Goal: Task Accomplishment & Management: Use online tool/utility

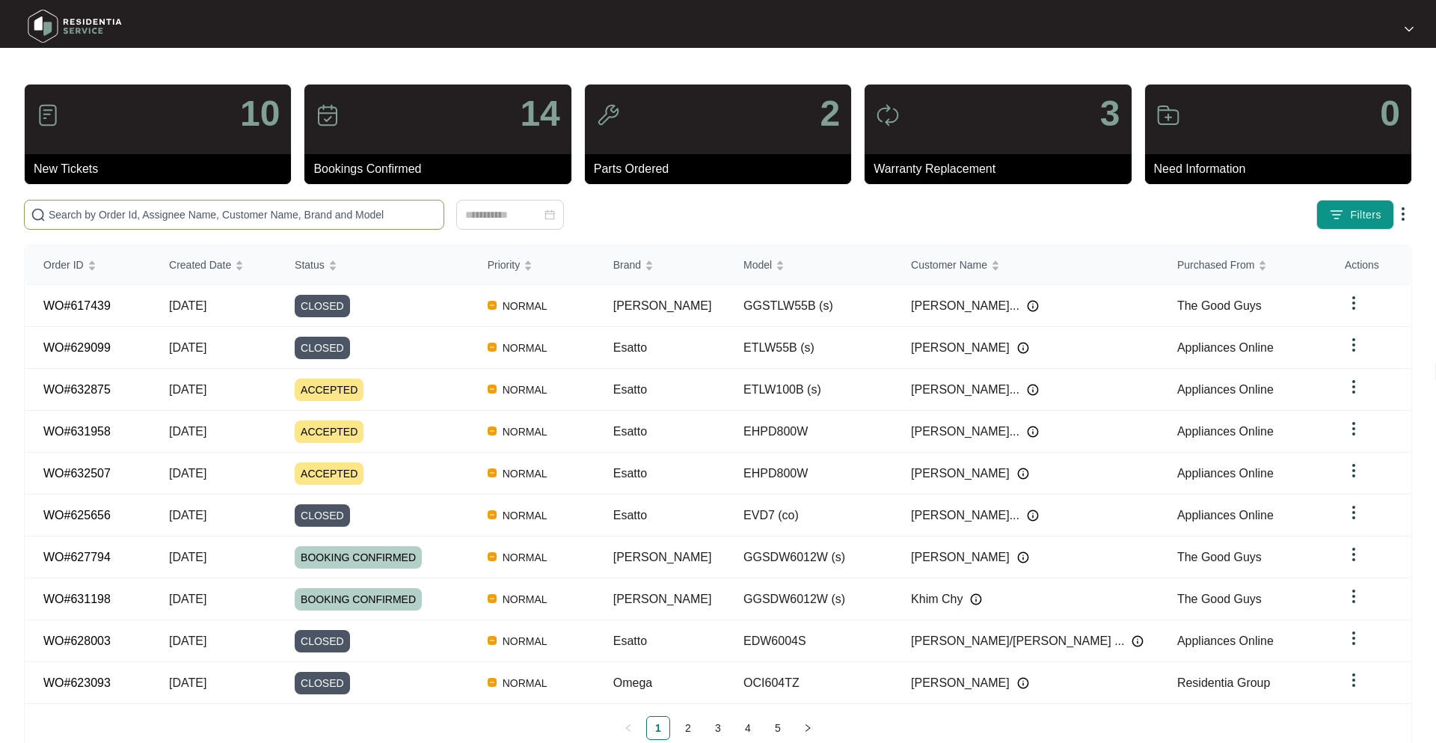
click at [240, 224] on span at bounding box center [234, 215] width 420 height 30
click at [237, 215] on input "text" at bounding box center [243, 214] width 389 height 16
paste input "632507"
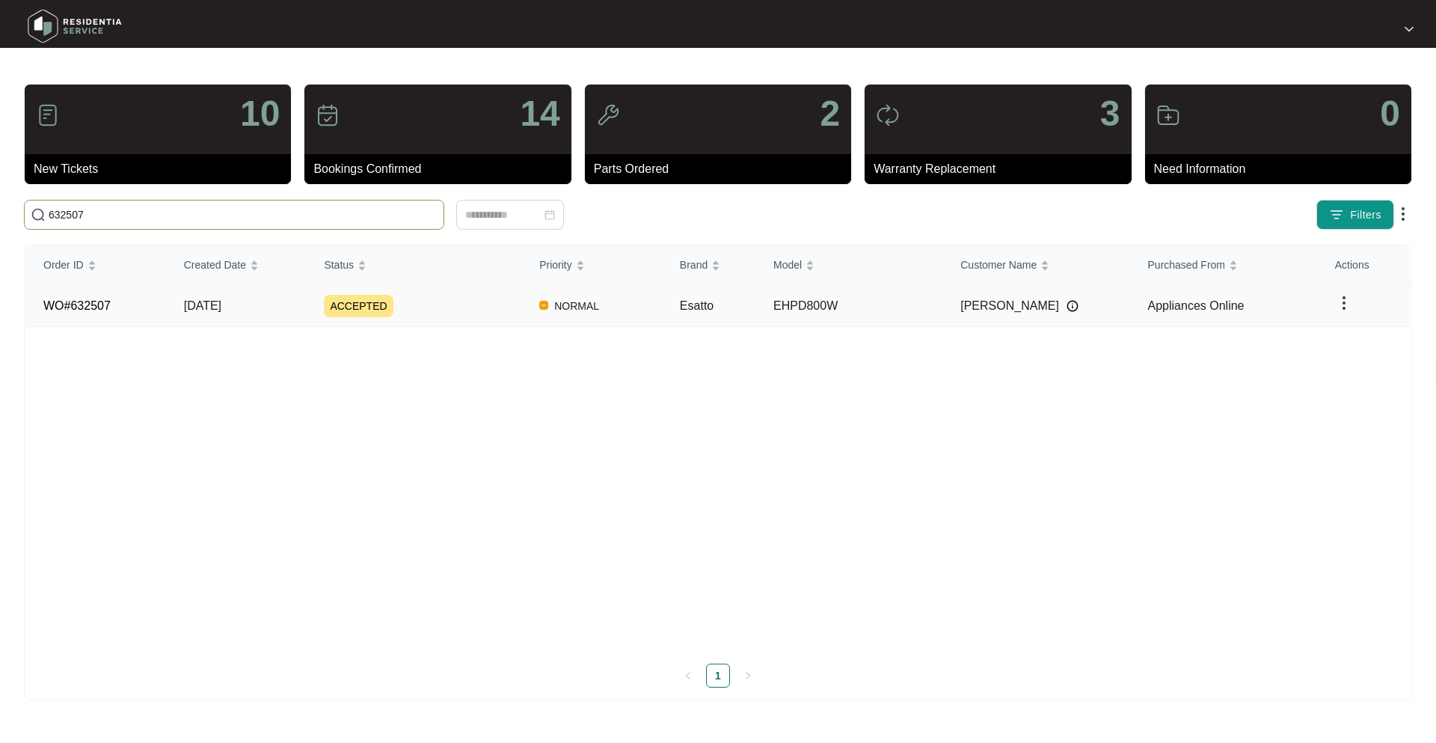
type input "632507"
click at [541, 312] on td "NORMAL" at bounding box center [591, 306] width 141 height 42
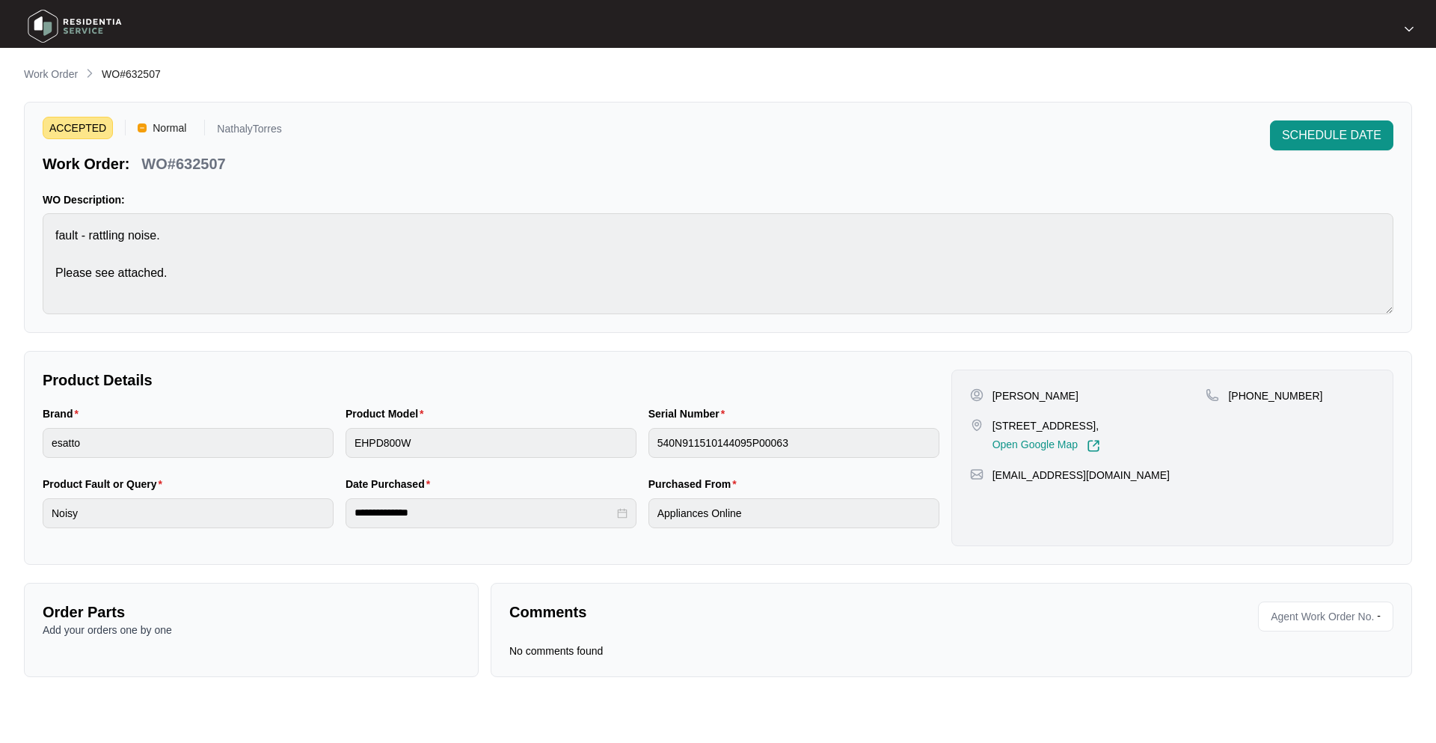
click at [1350, 619] on span "Agent Work Order No." at bounding box center [1319, 616] width 109 height 22
click at [1327, 138] on span "SCHEDULE DATE" at bounding box center [1332, 135] width 100 height 18
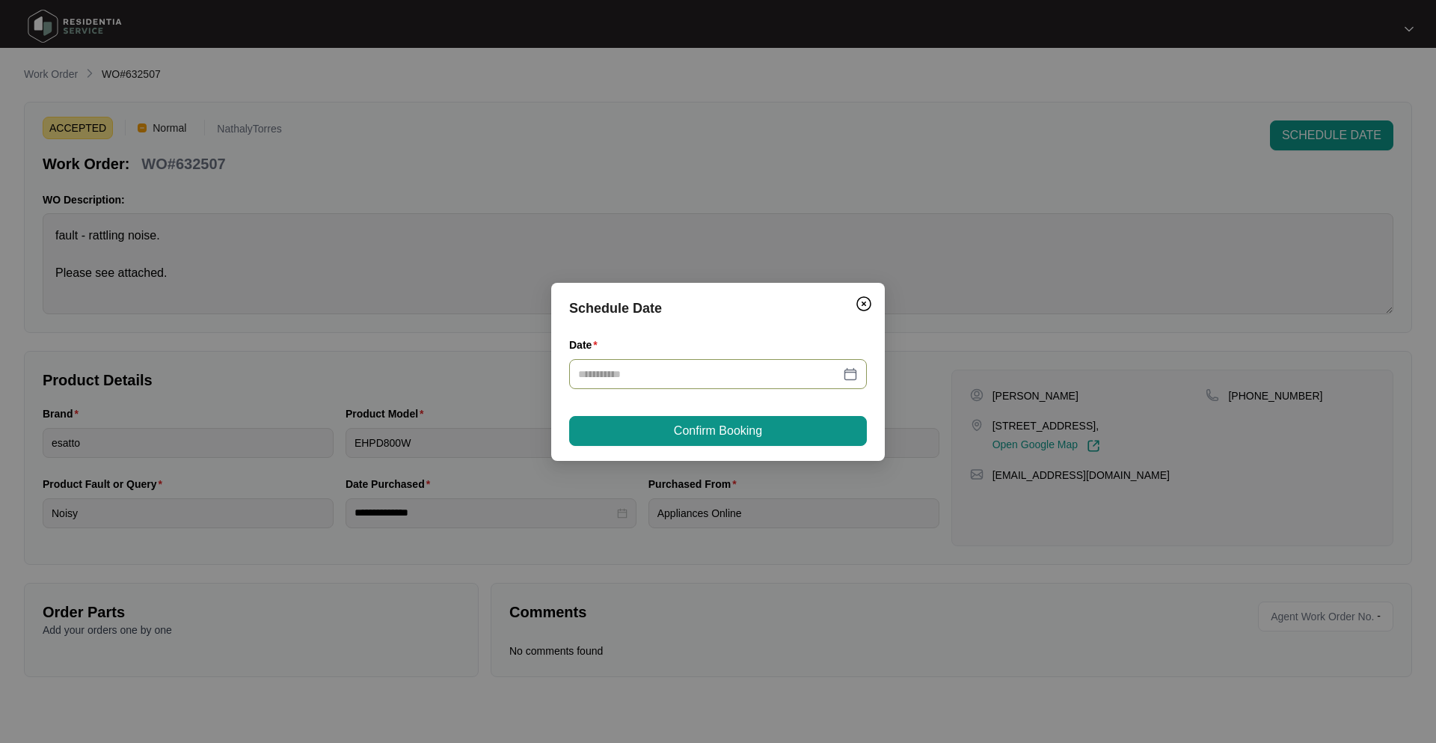
click at [848, 379] on div at bounding box center [718, 374] width 280 height 16
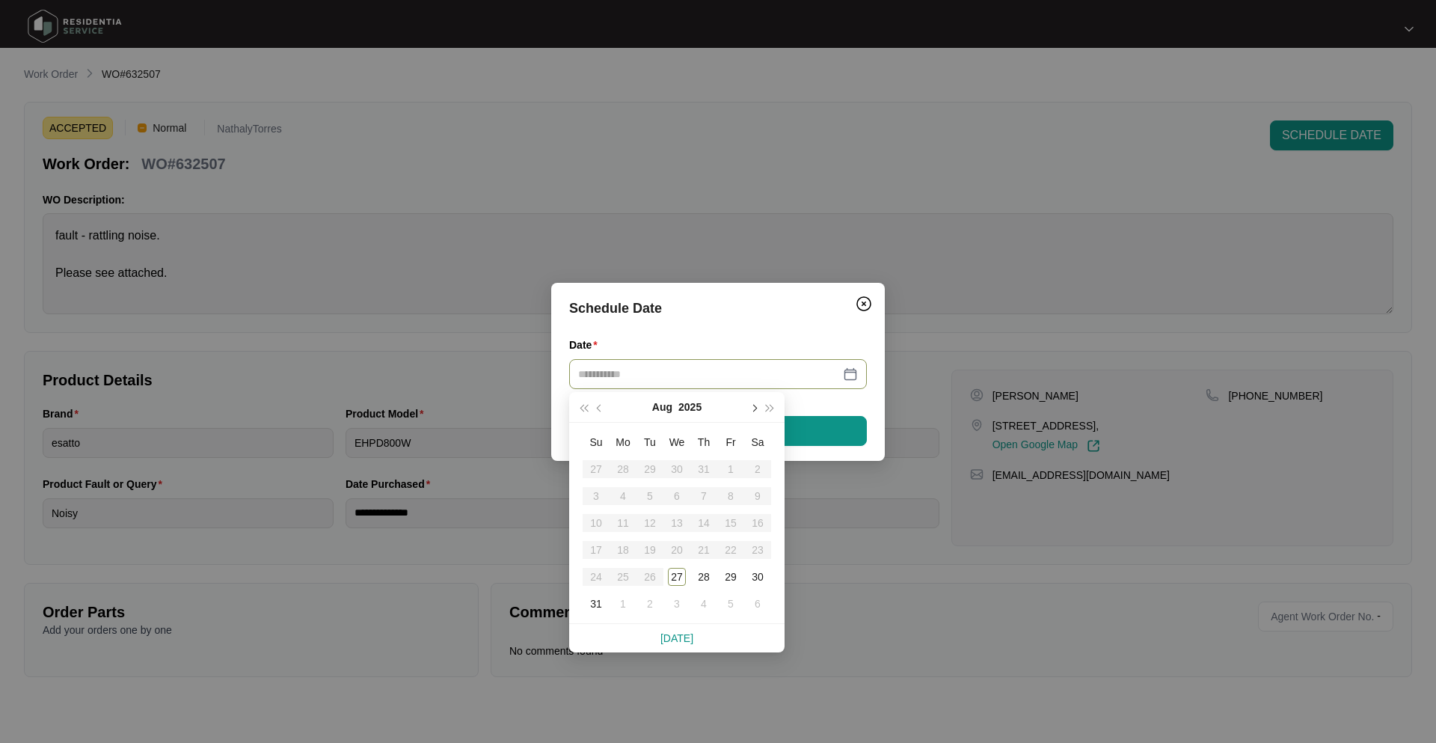
click at [756, 407] on span "button" at bounding box center [753, 407] width 7 height 7
type input "**********"
click at [652, 470] on div "2" at bounding box center [650, 469] width 18 height 18
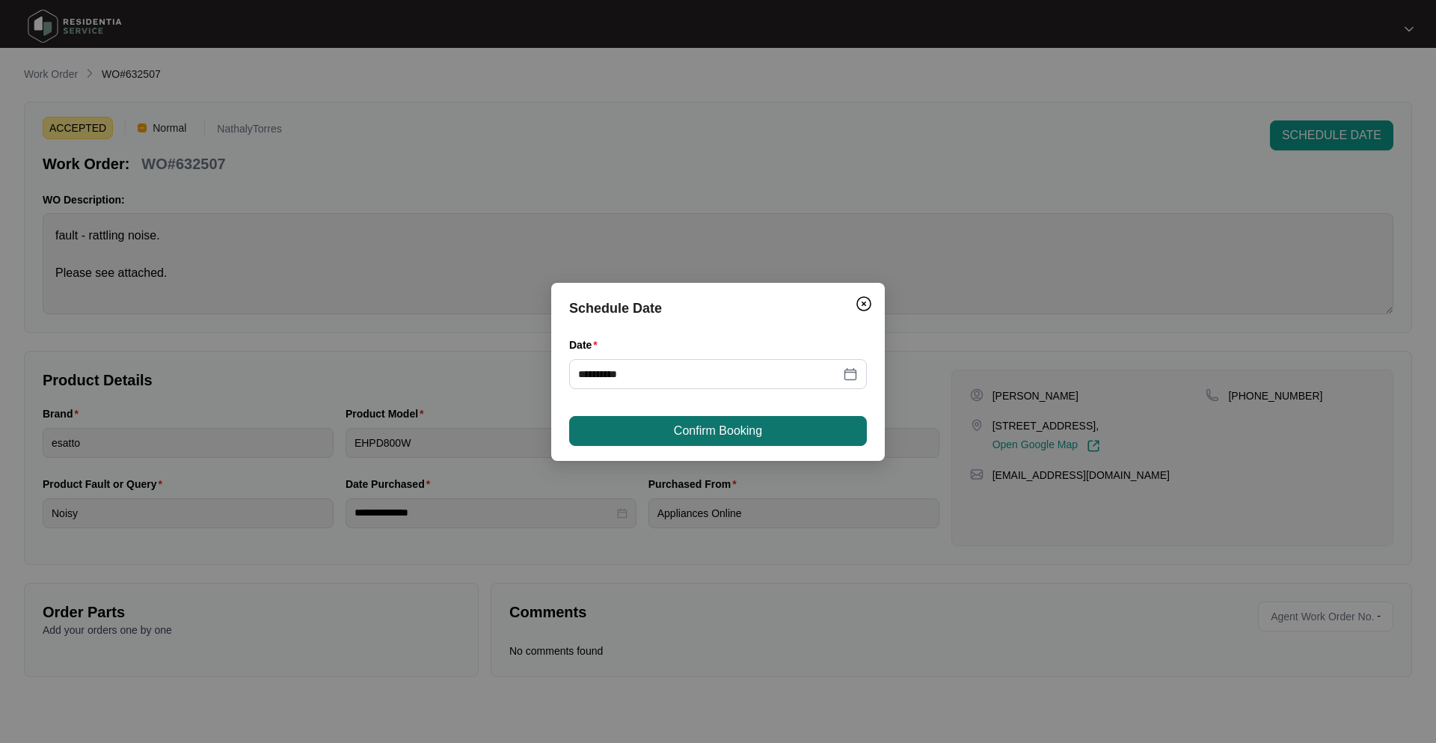
click at [690, 434] on span "Confirm Booking" at bounding box center [718, 431] width 88 height 18
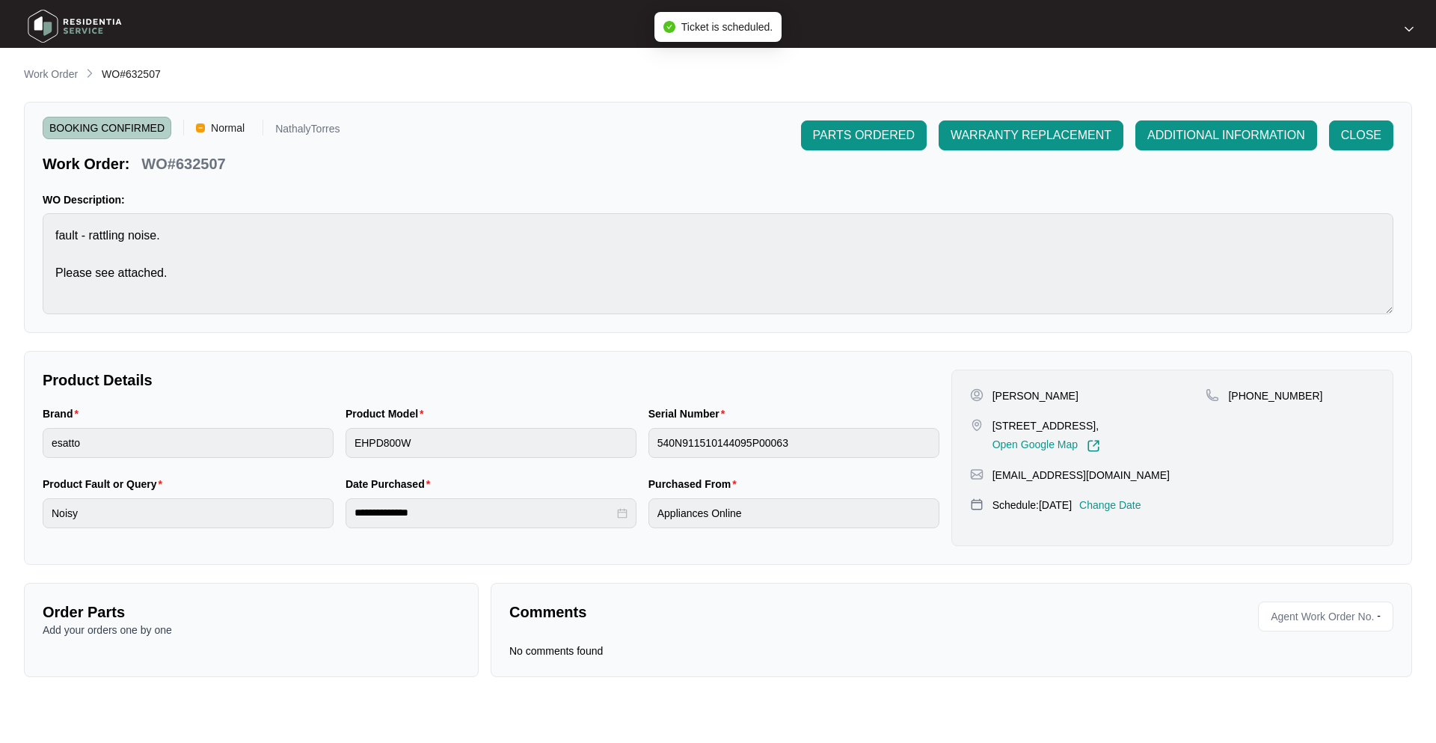
click at [1288, 615] on span "Agent Work Order No." at bounding box center [1319, 616] width 109 height 22
click at [1197, 140] on span "ADDITIONAL INFORMATION" at bounding box center [1227, 135] width 158 height 18
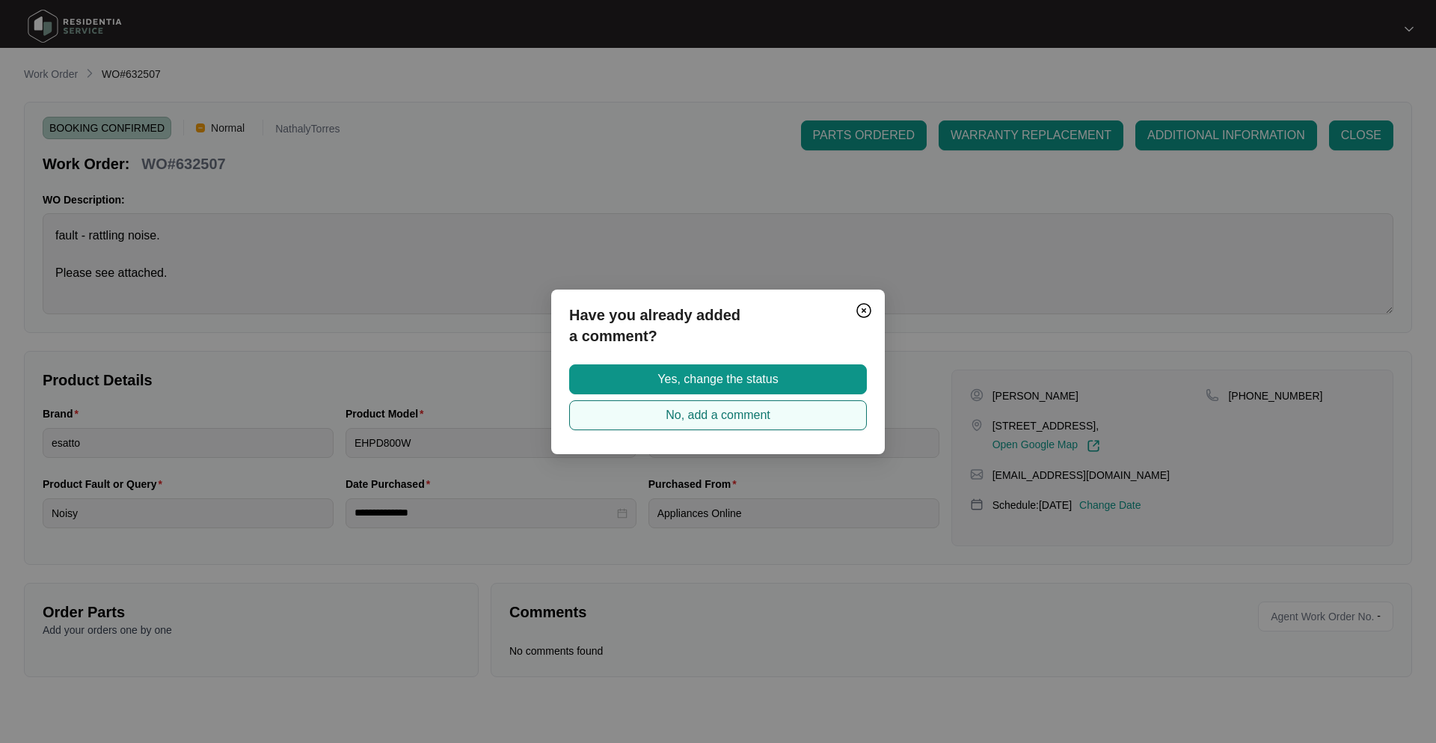
click at [732, 417] on span "No, add a comment" at bounding box center [718, 415] width 105 height 18
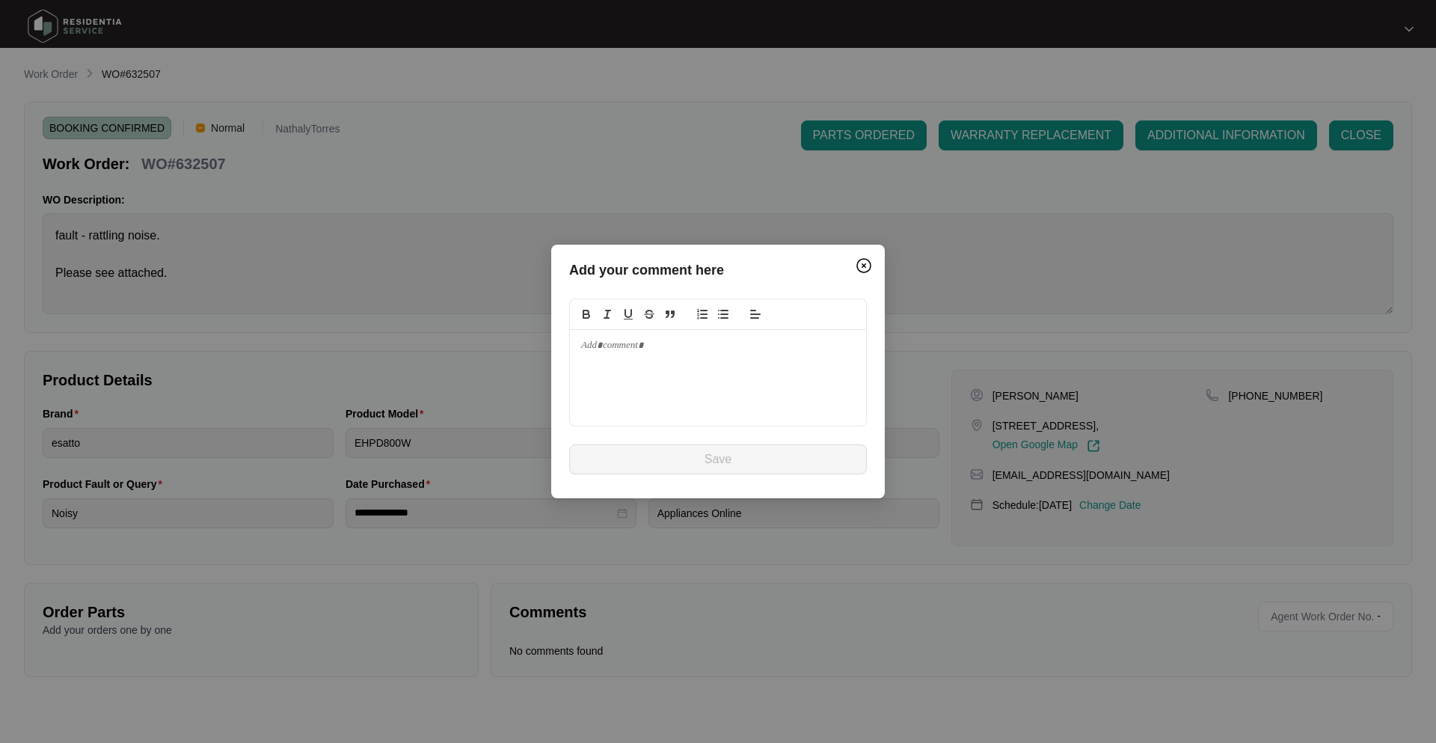
click at [654, 365] on div at bounding box center [718, 378] width 296 height 96
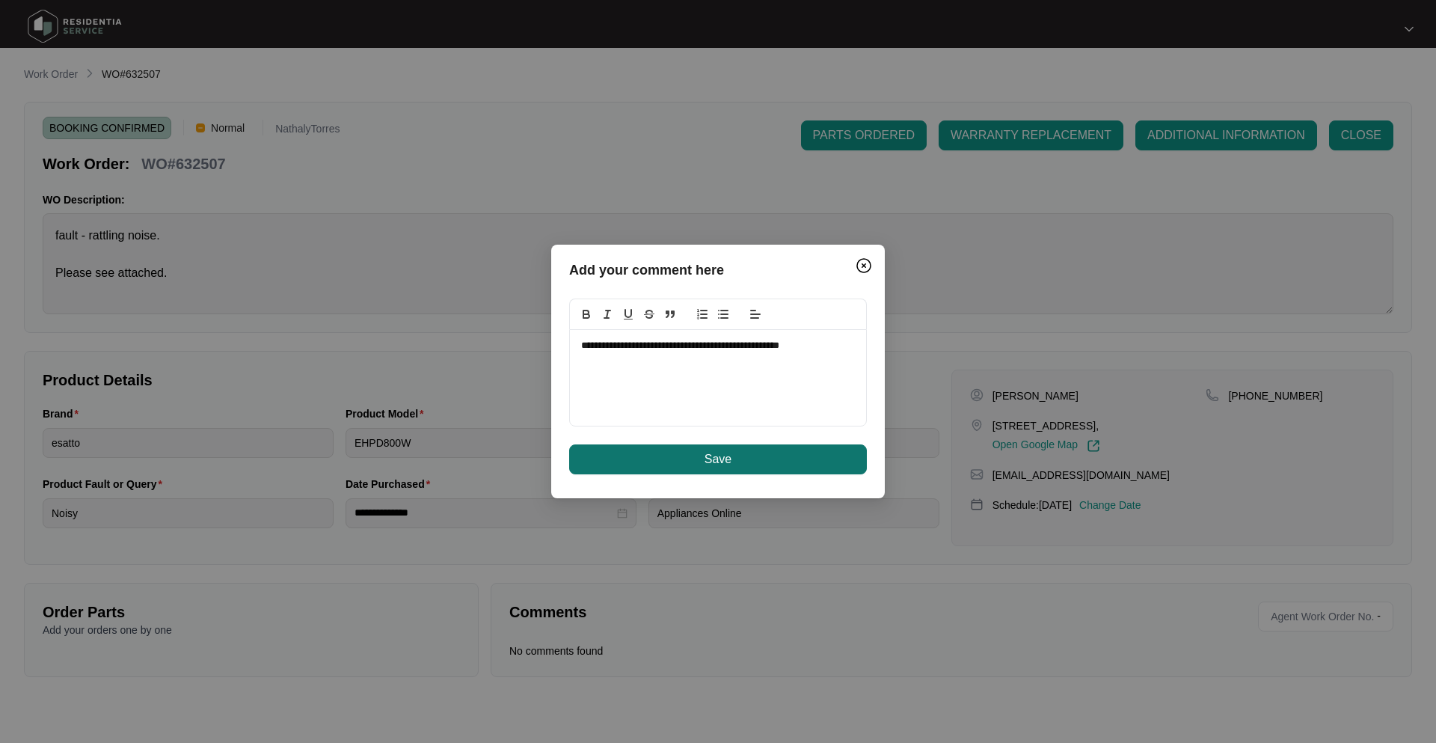
click at [661, 444] on button "Save" at bounding box center [718, 459] width 298 height 30
